Goal: Navigation & Orientation: Find specific page/section

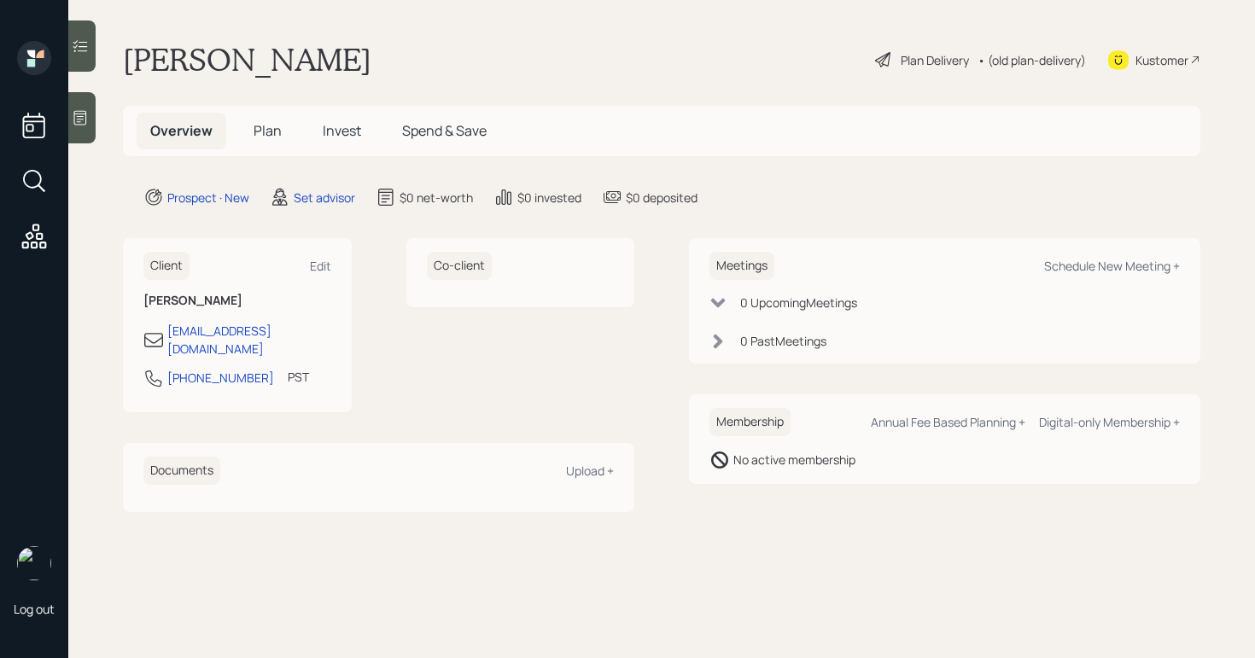
click at [82, 116] on icon at bounding box center [80, 118] width 13 height 15
